Goal: Information Seeking & Learning: Learn about a topic

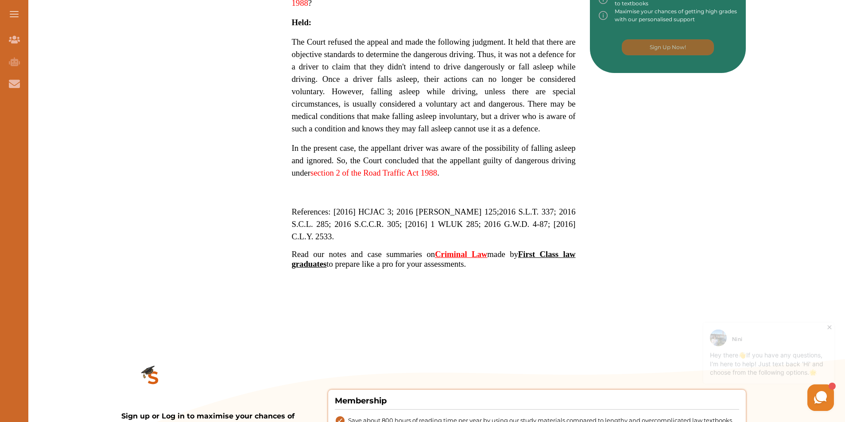
scroll to position [558, 0]
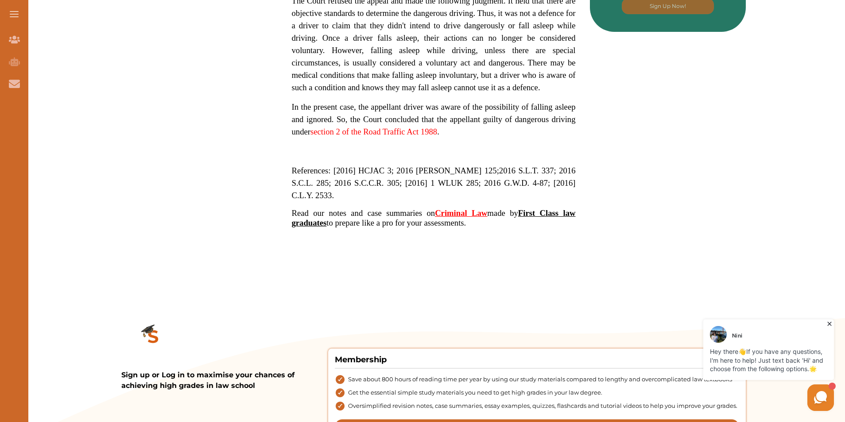
drag, startPoint x: 463, startPoint y: 136, endPoint x: 269, endPoint y: 53, distance: 210.8
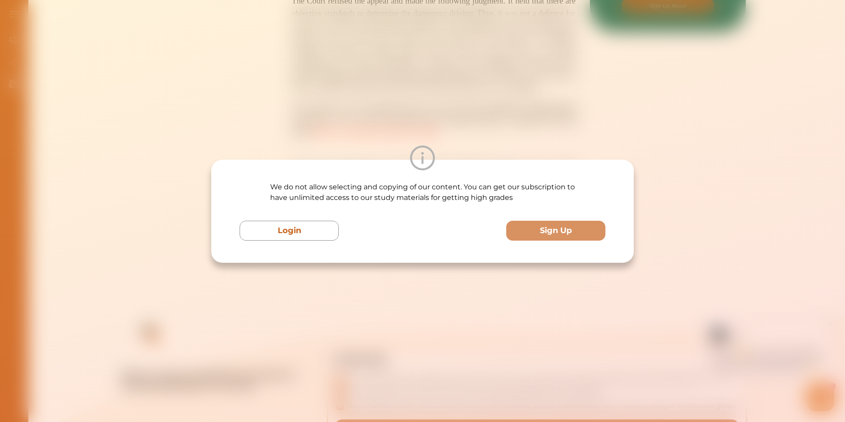
drag, startPoint x: 398, startPoint y: 133, endPoint x: 350, endPoint y: 126, distance: 48.0
click at [350, 126] on div "We do not allow selecting and copying of our content. You can get our subscript…" at bounding box center [422, 211] width 845 height 422
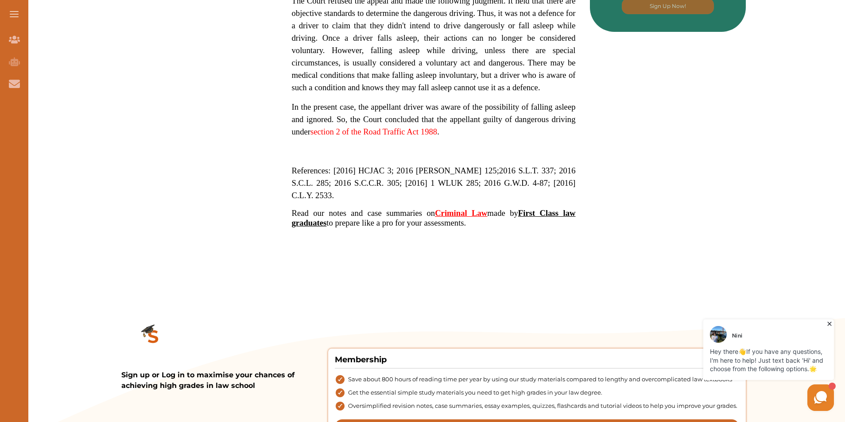
click at [437, 131] on span "section 2 of the Road Traffic Act 1988" at bounding box center [373, 131] width 127 height 9
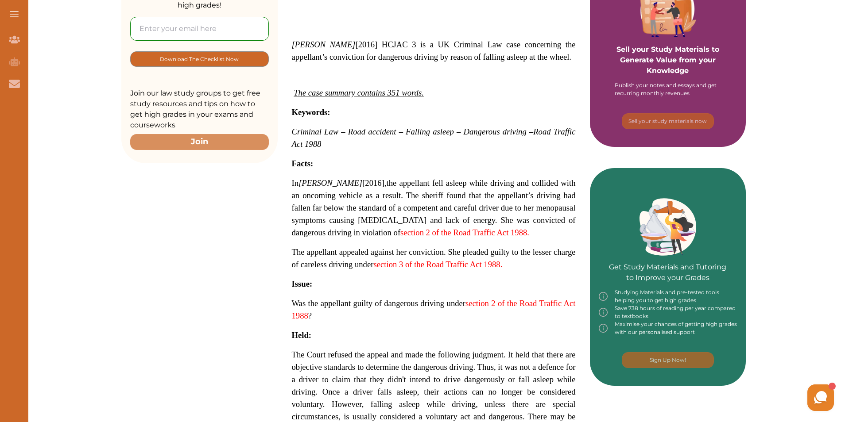
drag, startPoint x: 293, startPoint y: 131, endPoint x: 343, endPoint y: 153, distance: 54.5
click at [343, 153] on p "[PERSON_NAME] [2016] HCJAC 3 is a UK Criminal Law case concerning the appellant…" at bounding box center [434, 311] width 284 height 544
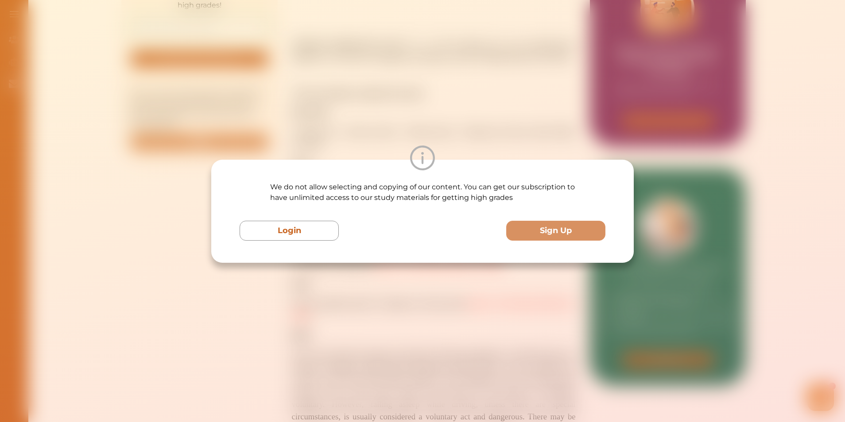
click at [349, 108] on div "We do not allow selecting and copying of our content. You can get our subscript…" at bounding box center [422, 211] width 845 height 422
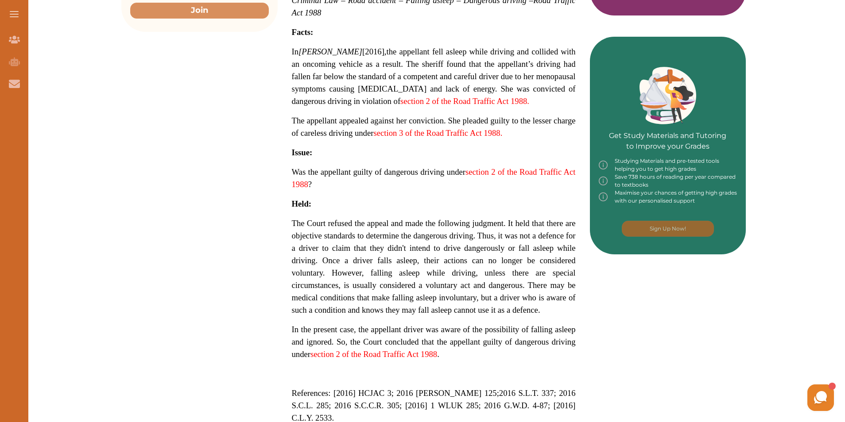
scroll to position [336, 0]
